Goal: Task Accomplishment & Management: Manage account settings

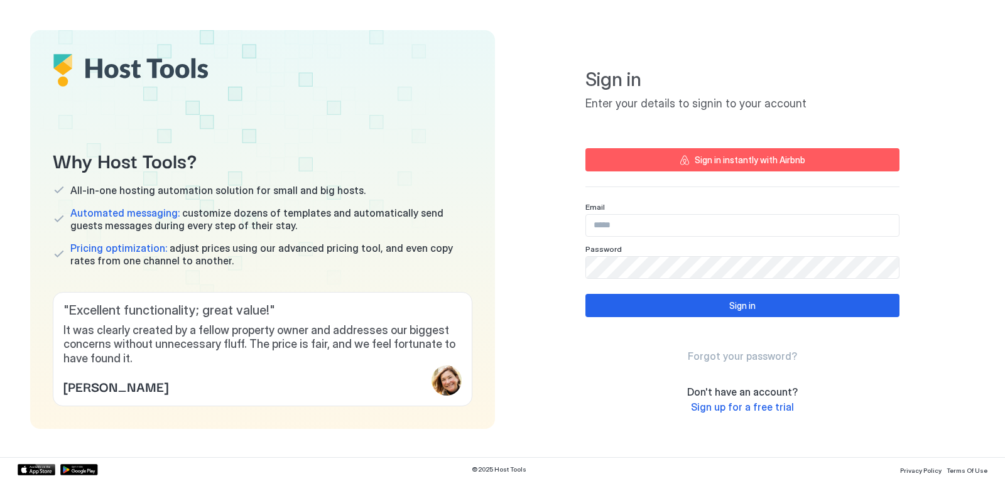
type input "**********"
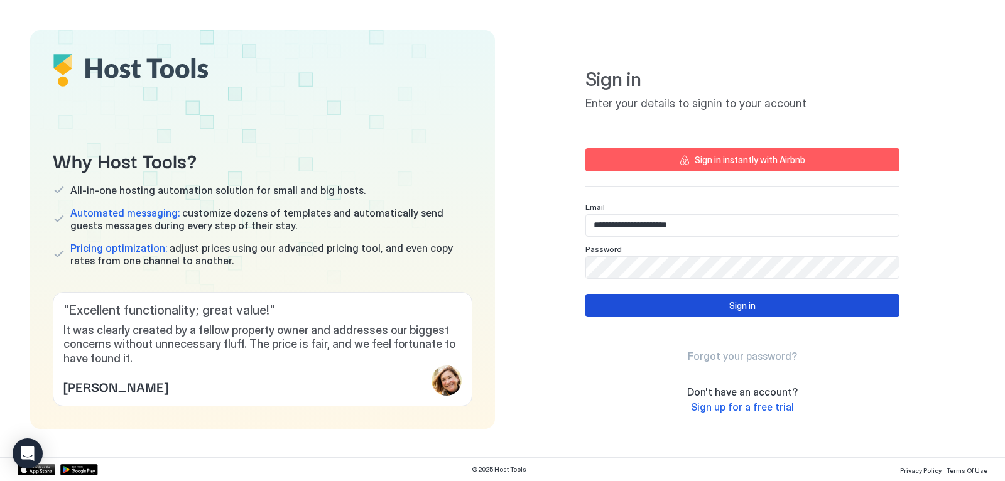
click at [652, 302] on button "Sign in" at bounding box center [743, 305] width 314 height 23
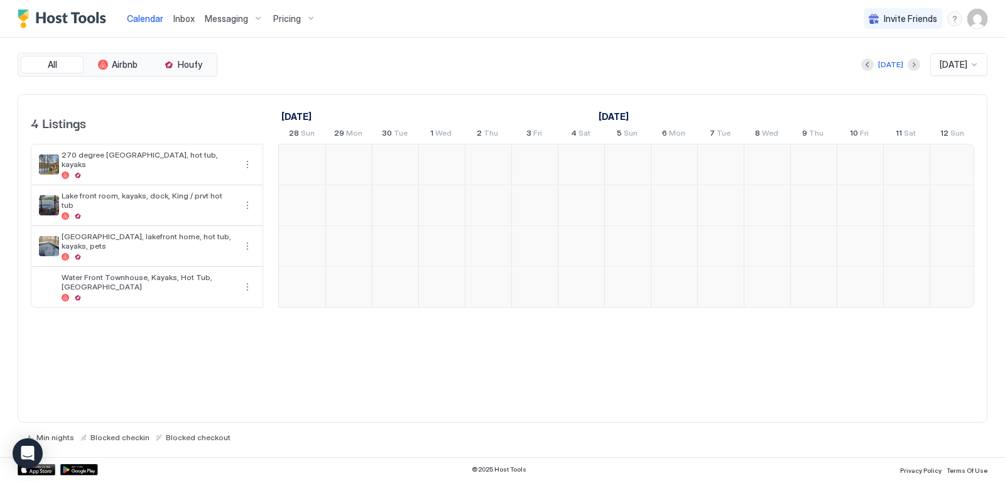
scroll to position [0, 697]
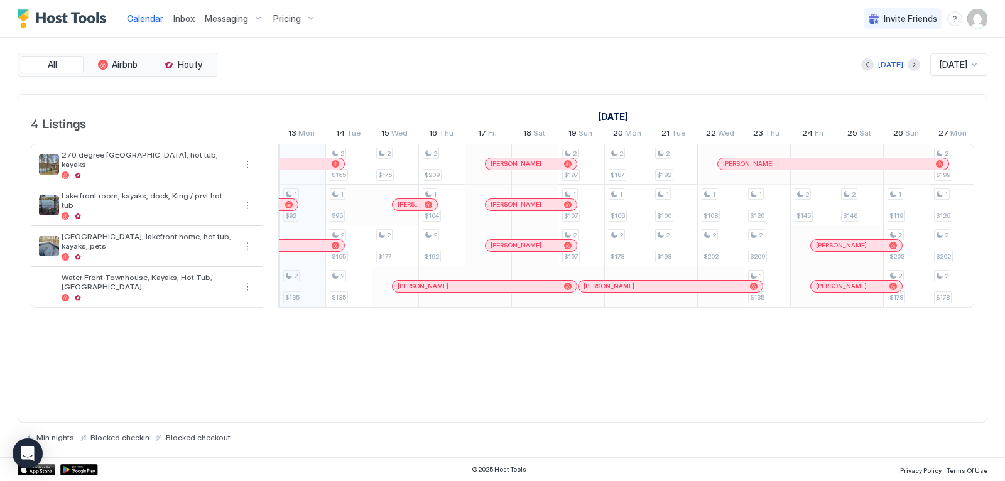
click at [354, 203] on div "1 $92 2 $135 2 $165 1 $95 2 $165 2 $135 2 $176 2 $177 2 $209 1 $104 2 $192 2 $1…" at bounding box center [860, 225] width 2557 height 163
click at [354, 203] on div at bounding box center [502, 240] width 1005 height 481
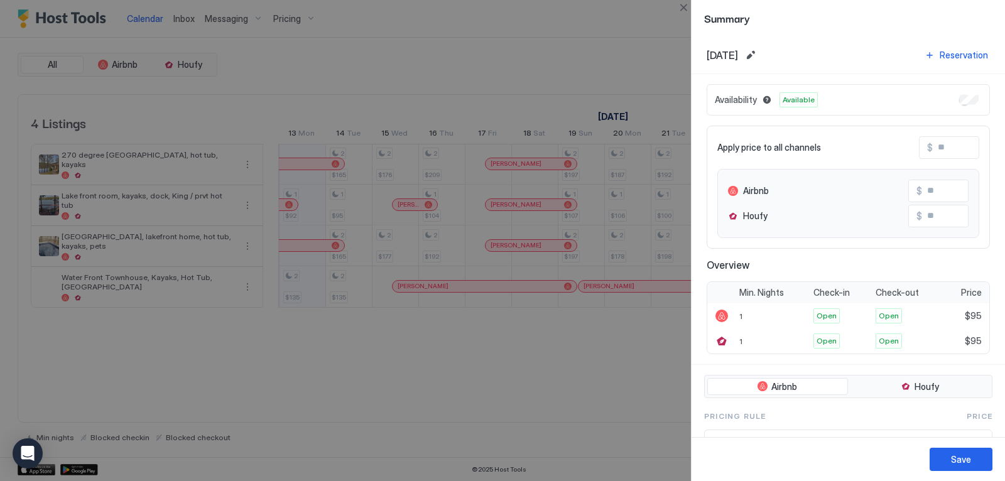
click at [525, 18] on div at bounding box center [502, 240] width 1005 height 481
click at [697, 54] on div "[DATE] Reservation" at bounding box center [849, 55] width 314 height 38
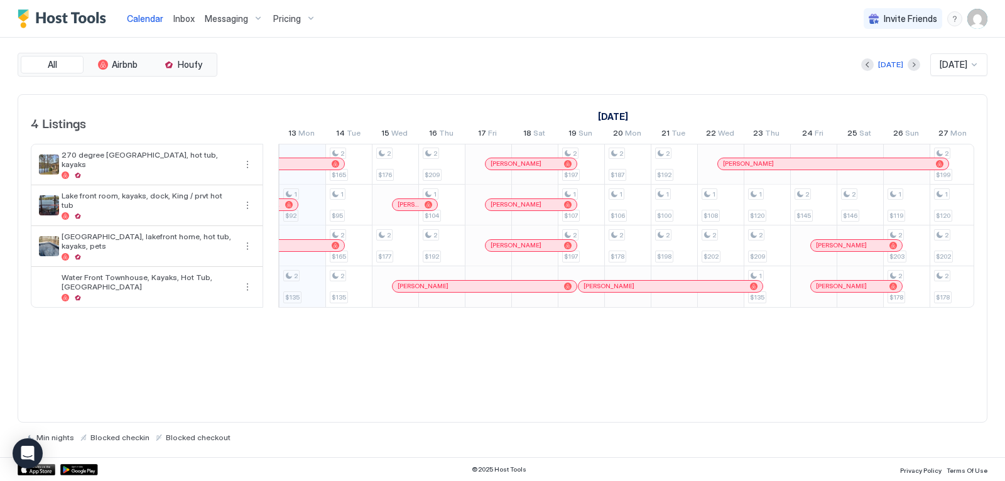
click at [307, 210] on div "1 $92 2 $135 2 $165 1 $95 2 $165 2 $135 2 $176 2 $177 2 $209 1 $104 2 $192 2 $1…" at bounding box center [860, 225] width 2557 height 163
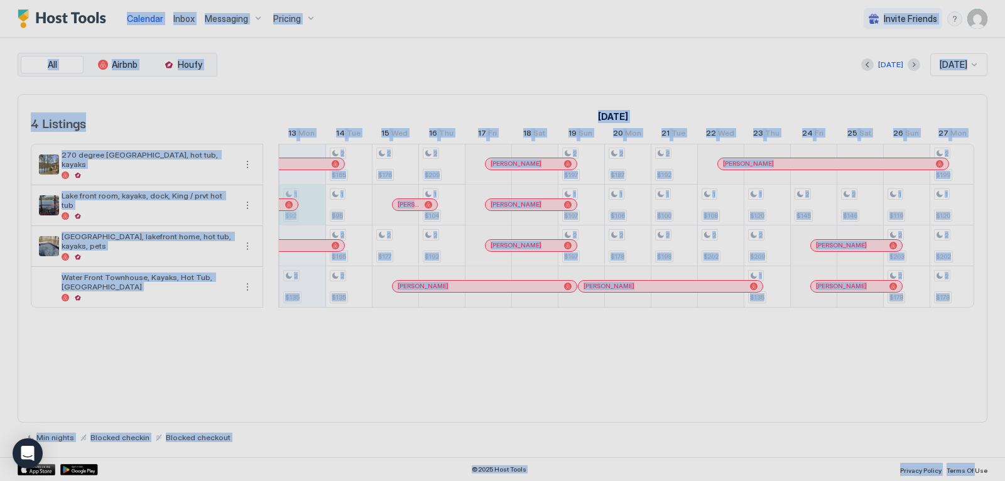
click at [307, 210] on div at bounding box center [502, 240] width 1005 height 481
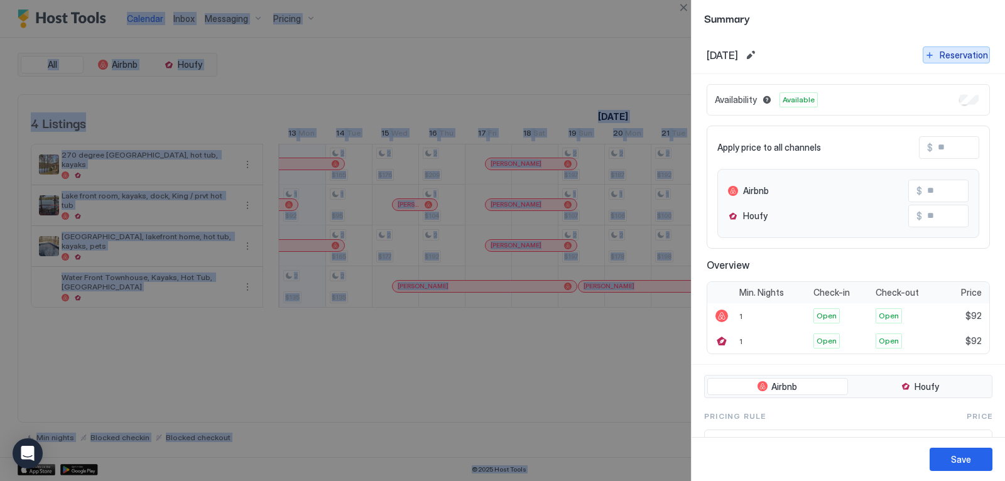
click at [953, 55] on div "Reservation" at bounding box center [964, 54] width 48 height 13
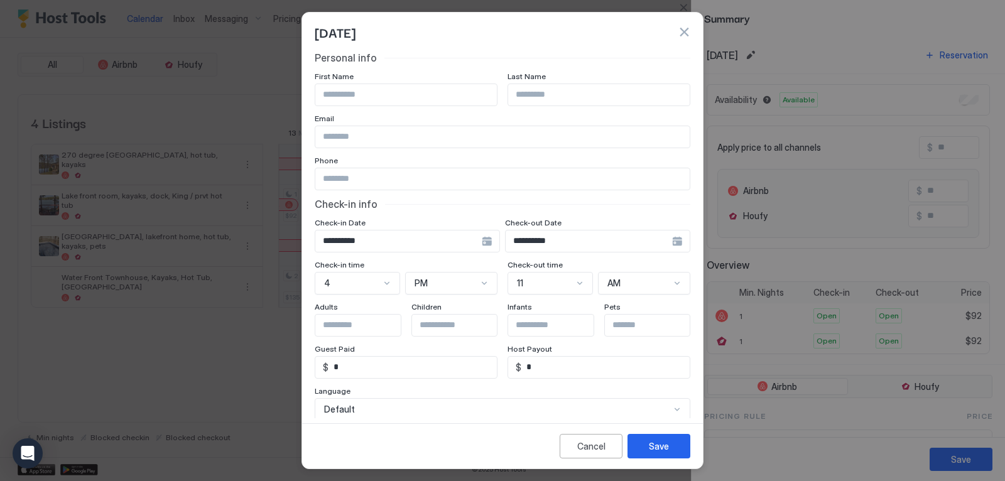
click at [405, 97] on input "Input Field" at bounding box center [406, 94] width 182 height 21
type input "****"
click at [674, 453] on button "Save" at bounding box center [659, 446] width 63 height 25
